Goal: Understand process/instructions: Learn how to perform a task or action

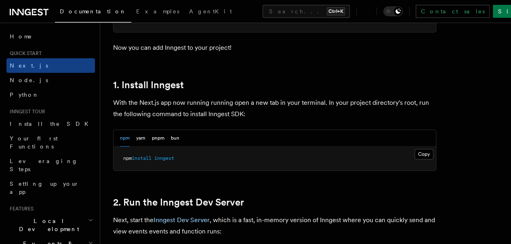
scroll to position [404, 0]
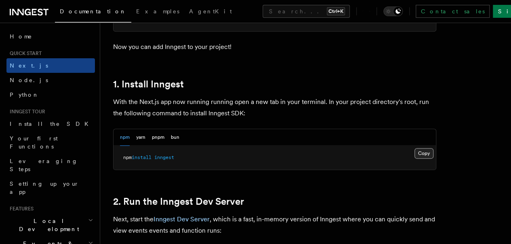
click at [415, 158] on button "Copy Copied" at bounding box center [424, 153] width 19 height 11
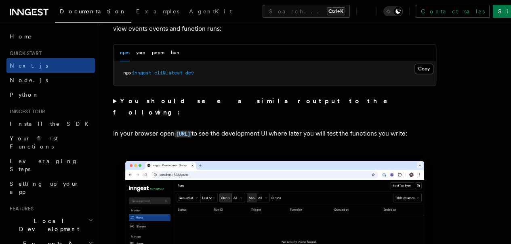
scroll to position [606, 0]
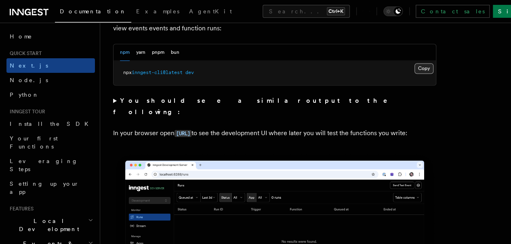
click at [415, 74] on button "Copy Copied" at bounding box center [424, 68] width 19 height 11
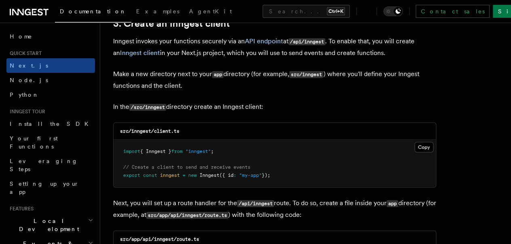
scroll to position [970, 0]
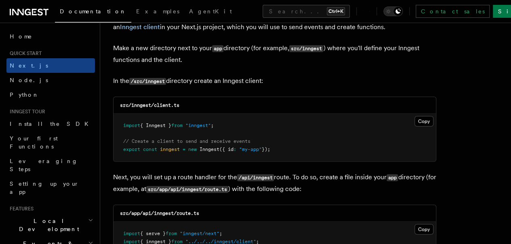
scroll to position [999, 0]
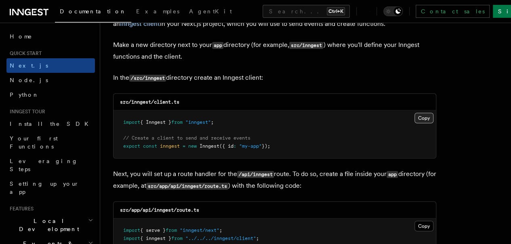
click at [415, 114] on button "Copy Copied" at bounding box center [424, 118] width 19 height 11
